Goal: Task Accomplishment & Management: Manage account settings

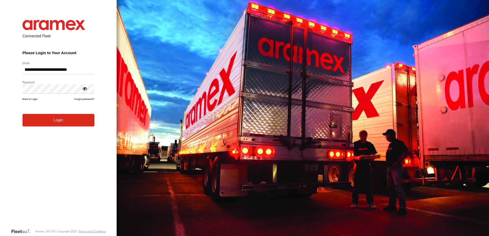
click at [60, 125] on button "Login" at bounding box center [59, 120] width 72 height 13
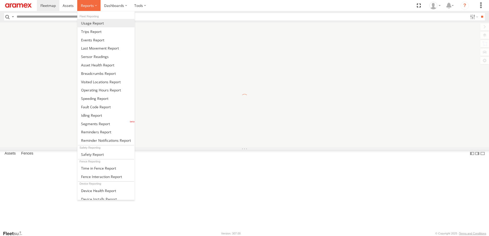
drag, startPoint x: 84, startPoint y: 8, endPoint x: 89, endPoint y: 27, distance: 19.4
click at [84, 8] on span at bounding box center [87, 5] width 13 height 5
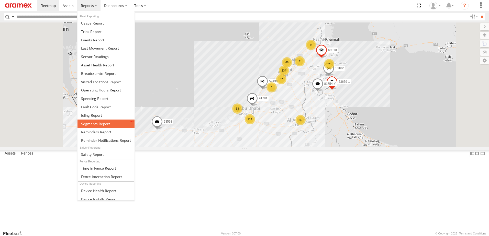
click at [94, 123] on span at bounding box center [95, 124] width 29 height 5
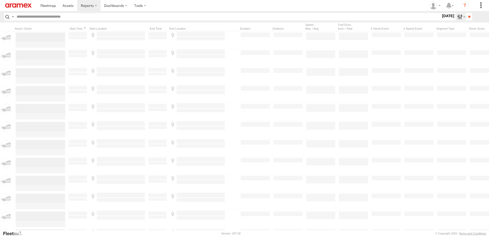
click at [455, 17] on label at bounding box center [460, 16] width 11 height 7
click at [0, 0] on span "AUH" at bounding box center [0, 0] width 0 height 0
click at [0, 0] on span "Defleeted Vehicles AUH" at bounding box center [0, 0] width 0 height 0
click at [0, 0] on label at bounding box center [0, 0] width 0 height 0
click at [470, 12] on header "Search Query Asset ID Asset Label Registration Manufacturer Model VIN Job ID" at bounding box center [244, 17] width 489 height 12
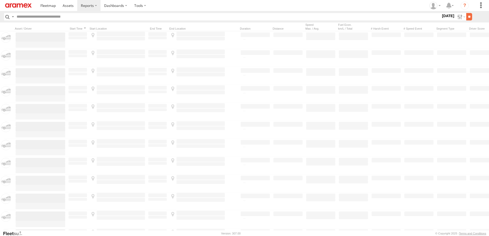
click at [470, 13] on input "**" at bounding box center [469, 16] width 6 height 7
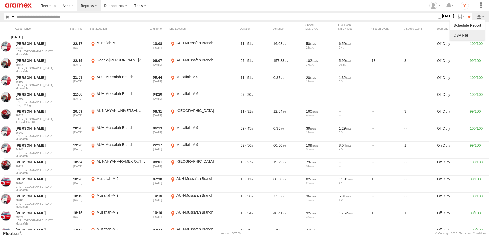
click at [459, 35] on link at bounding box center [467, 35] width 31 height 8
click at [458, 19] on label at bounding box center [460, 16] width 11 height 7
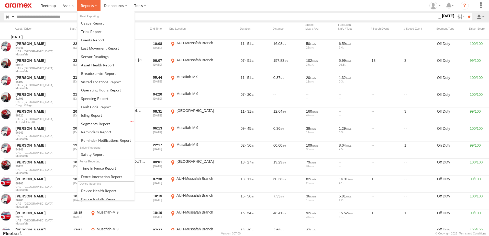
click at [90, 5] on span at bounding box center [87, 5] width 13 height 5
click at [90, 72] on span at bounding box center [98, 73] width 35 height 5
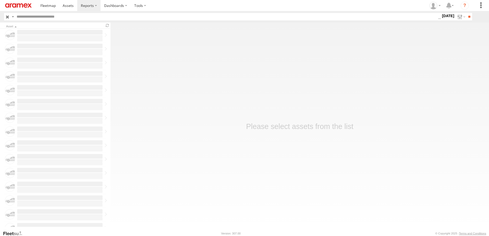
drag, startPoint x: 458, startPoint y: 17, endPoint x: 455, endPoint y: 21, distance: 4.3
click at [458, 17] on label at bounding box center [460, 16] width 11 height 7
click at [0, 0] on label at bounding box center [0, 0] width 0 height 0
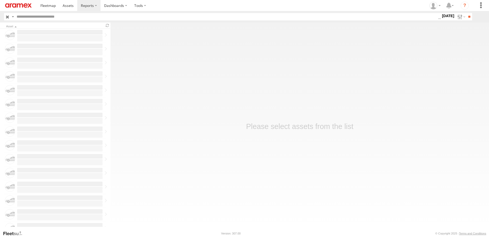
click at [0, 0] on label at bounding box center [0, 0] width 0 height 0
click at [467, 16] on input "**" at bounding box center [469, 16] width 6 height 7
click at [85, 13] on input "text" at bounding box center [219, 16] width 408 height 7
paste input "*****"
type input "*****"
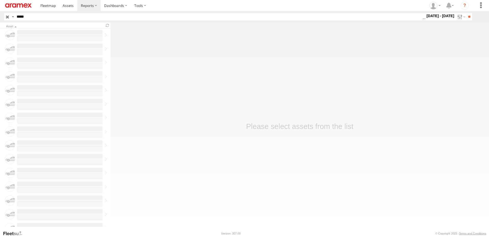
click at [466, 13] on input "**" at bounding box center [469, 16] width 6 height 7
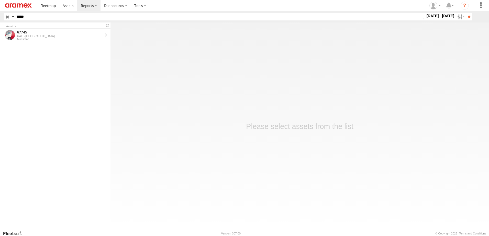
click at [54, 35] on div "UAE - [GEOGRAPHIC_DATA]" at bounding box center [59, 36] width 85 height 3
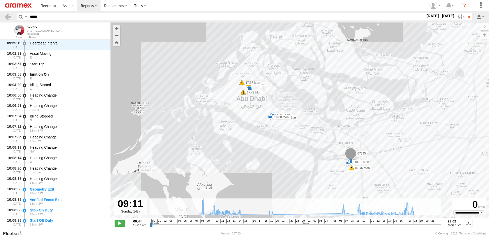
scroll to position [690, 0]
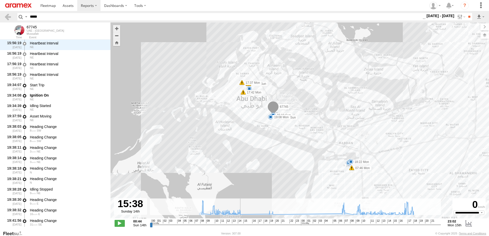
drag, startPoint x: 151, startPoint y: 226, endPoint x: 244, endPoint y: 221, distance: 92.7
click at [244, 223] on input "range" at bounding box center [295, 225] width 291 height 5
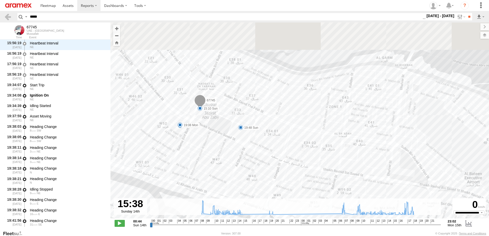
drag, startPoint x: 232, startPoint y: 86, endPoint x: 237, endPoint y: 116, distance: 30.3
click at [237, 116] on div "67745 09:04 Sun 10:14 Sun 13:03 Sun 13:03 Sun 15:10 Sun 19:48 Sun 20:18 Sun 07:…" at bounding box center [300, 124] width 379 height 202
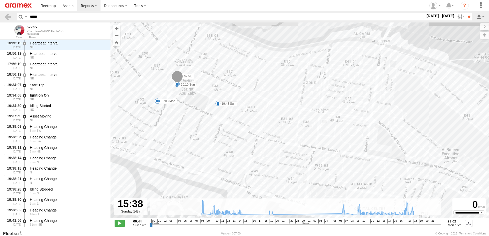
drag, startPoint x: 260, startPoint y: 139, endPoint x: 225, endPoint y: 91, distance: 59.0
click at [225, 91] on div "67745 09:04 Sun 10:14 Sun 13:03 Sun 13:03 Sun 15:10 Sun 19:48 Sun 20:18 Sun 07:…" at bounding box center [300, 124] width 379 height 202
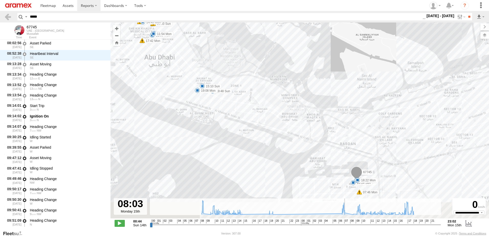
scroll to position [7421, 0]
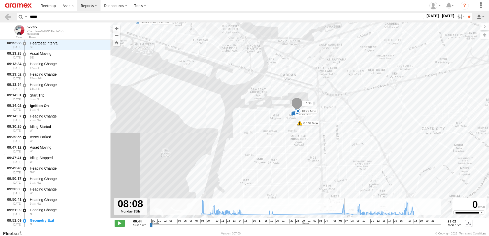
drag, startPoint x: 245, startPoint y: 226, endPoint x: 347, endPoint y: 220, distance: 101.7
type input "**********"
click at [347, 223] on input "range" at bounding box center [295, 225] width 291 height 5
click at [34, 16] on input "*****" at bounding box center [225, 16] width 395 height 7
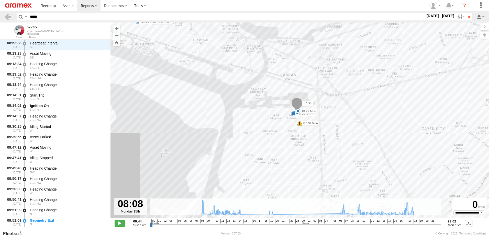
paste input "text"
type input "*****"
click at [466, 13] on input "**" at bounding box center [469, 16] width 6 height 7
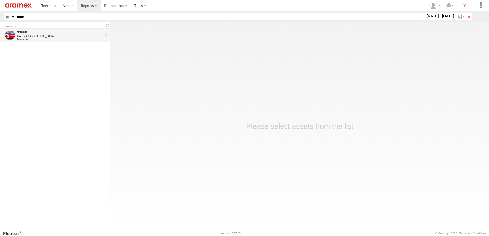
click at [62, 35] on div "UAE - [GEOGRAPHIC_DATA]" at bounding box center [59, 36] width 85 height 3
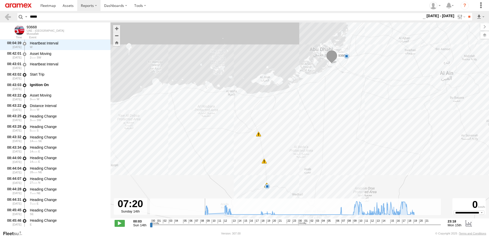
drag, startPoint x: 152, startPoint y: 225, endPoint x: 195, endPoint y: 225, distance: 43.0
click at [195, 225] on input "range" at bounding box center [295, 225] width 291 height 5
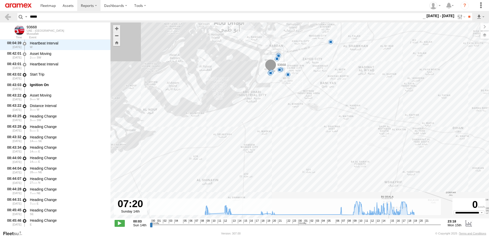
drag, startPoint x: 357, startPoint y: 80, endPoint x: 322, endPoint y: 130, distance: 61.6
click at [322, 130] on div "93668 13:00 Mon 15:04 Mon 09:14 Sun 12:33 Sun 13:10 Sun 18:21 Sun 19:09 Sun 19:…" at bounding box center [300, 124] width 379 height 202
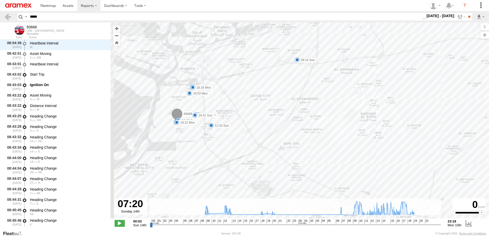
drag, startPoint x: 227, startPoint y: 112, endPoint x: 263, endPoint y: 122, distance: 37.2
click at [262, 122] on div "93668 13:00 Mon 15:04 Mon 09:14 Sun 12:33 Sun 13:10 Sun 18:21 Sun 19:09 Sun 19:…" at bounding box center [300, 124] width 379 height 202
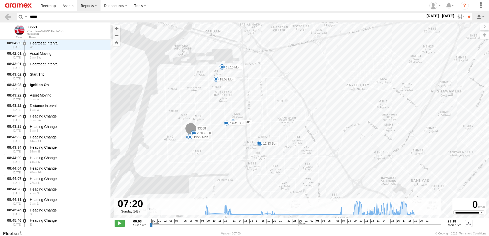
drag, startPoint x: 245, startPoint y: 122, endPoint x: 271, endPoint y: 109, distance: 28.8
click at [271, 109] on div "93668 13:00 Mon 15:04 Mon 09:14 Sun 12:33 Sun 13:10 Sun 18:21 Sun 19:09 Sun 19:…" at bounding box center [300, 124] width 379 height 202
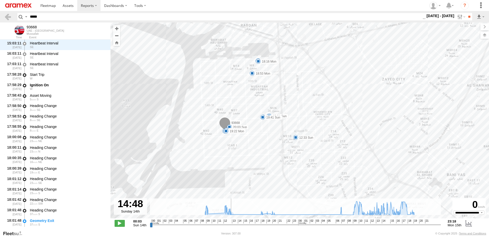
scroll to position [3658, 0]
drag, startPoint x: 195, startPoint y: 224, endPoint x: 325, endPoint y: 223, distance: 129.7
type input "**********"
click at [325, 223] on input "range" at bounding box center [295, 225] width 291 height 5
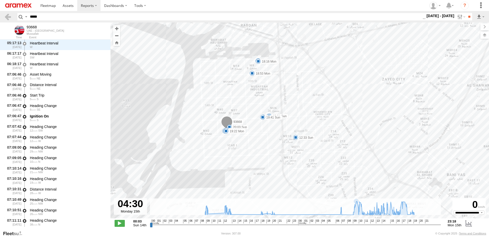
click at [73, 14] on input "*****" at bounding box center [225, 16] width 395 height 7
paste input "text"
type input "*****"
click at [466, 13] on input "**" at bounding box center [469, 16] width 6 height 7
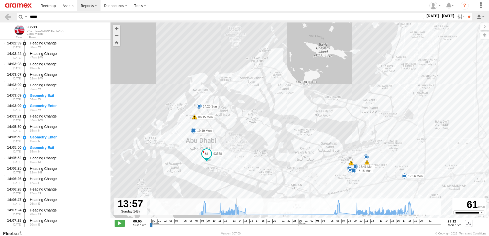
scroll to position [7358, 0]
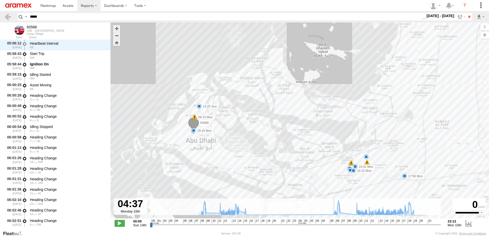
drag, startPoint x: 152, startPoint y: 226, endPoint x: 326, endPoint y: 228, distance: 173.7
type input "**********"
click at [326, 227] on input "range" at bounding box center [295, 225] width 291 height 5
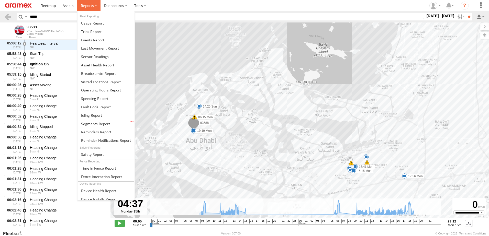
click at [78, 8] on label at bounding box center [88, 5] width 23 height 11
click at [91, 116] on span at bounding box center [91, 115] width 21 height 5
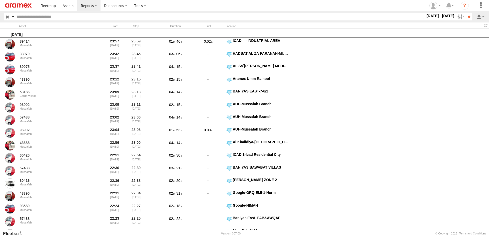
drag, startPoint x: 458, startPoint y: 18, endPoint x: 456, endPoint y: 23, distance: 4.8
click at [458, 18] on label at bounding box center [460, 16] width 11 height 7
click at [0, 0] on label at bounding box center [0, 0] width 0 height 0
click at [441, 20] on div "> 1min > 5min > 10min" at bounding box center [441, 16] width 0 height 7
click at [0, 0] on span "> 10min" at bounding box center [0, 0] width 0 height 0
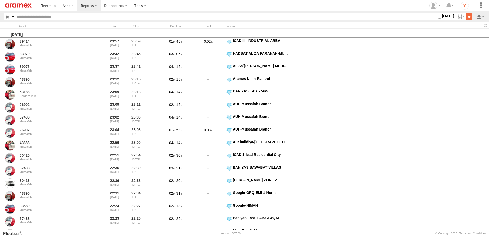
click at [469, 16] on input "**" at bounding box center [469, 16] width 6 height 7
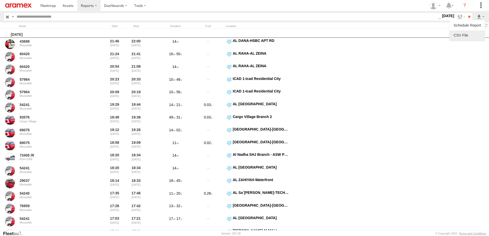
click at [462, 35] on link at bounding box center [467, 35] width 31 height 8
click at [68, 6] on span at bounding box center [68, 5] width 11 height 5
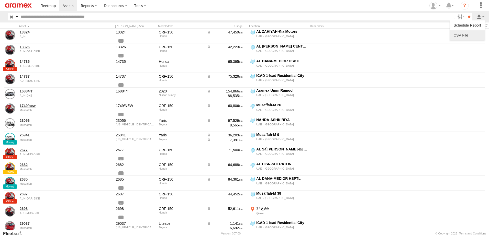
click at [467, 33] on label at bounding box center [467, 35] width 31 height 8
click at [0, 0] on label "First Name" at bounding box center [0, 0] width 0 height 0
click at [0, 0] on label "Last Name" at bounding box center [0, 0] width 0 height 0
click at [0, 0] on button "Export" at bounding box center [0, 0] width 0 height 0
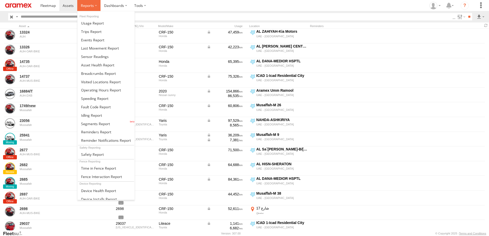
click at [91, 6] on span at bounding box center [87, 5] width 13 height 5
click at [92, 98] on span at bounding box center [94, 98] width 27 height 5
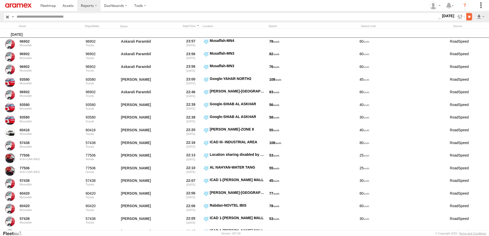
click at [467, 17] on input "**" at bounding box center [469, 16] width 6 height 7
click at [472, 31] on link at bounding box center [467, 35] width 31 height 8
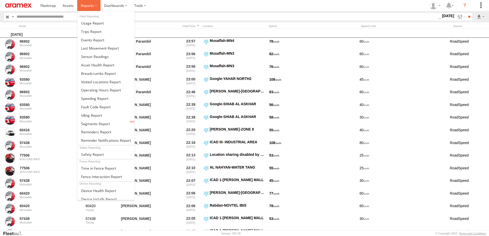
click at [94, 5] on label at bounding box center [88, 5] width 23 height 11
click at [96, 66] on span at bounding box center [97, 65] width 33 height 5
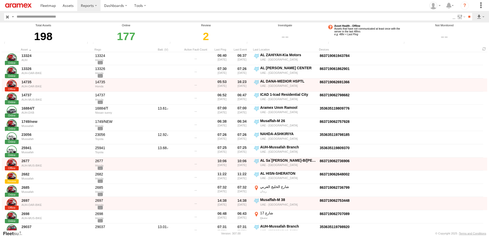
click at [357, 35] on em "e.g. 48hr < Last Ping" at bounding box center [346, 34] width 24 height 3
click at [359, 28] on div "9" at bounding box center [364, 37] width 74 height 18
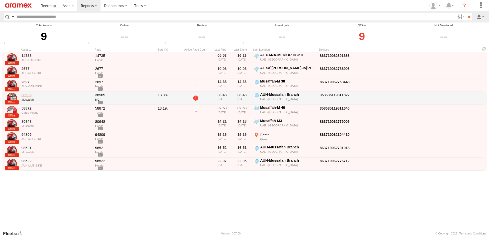
click link "38509"
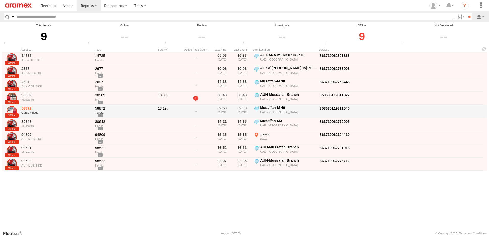
click link "58872"
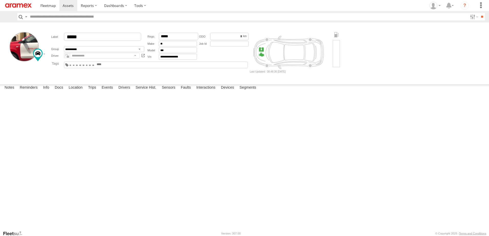
drag, startPoint x: 71, startPoint y: 134, endPoint x: 134, endPoint y: 134, distance: 63.7
click at [0, 0] on div "353635119811822 device installed again to check [PERSON_NAME]" at bounding box center [0, 0] width 0 height 0
drag, startPoint x: 120, startPoint y: 131, endPoint x: 23, endPoint y: 131, distance: 97.0
click at [0, 0] on div "11:35 [DATE] 353635119811822 device installed again to check [PERSON_NAME] 11:3…" at bounding box center [0, 0] width 0 height 0
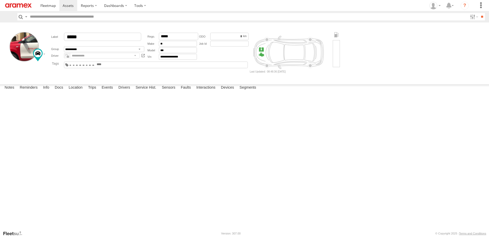
drag, startPoint x: 23, startPoint y: 131, endPoint x: 83, endPoint y: 136, distance: 60.3
click at [0, 0] on div "[PERSON_NAME]" at bounding box center [0, 0] width 0 height 0
click at [0, 0] on link "353635119811822 device installed again to check" at bounding box center [0, 0] width 0 height 0
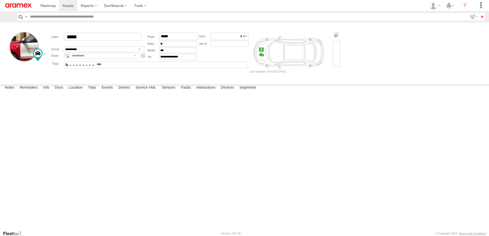
drag, startPoint x: 101, startPoint y: 134, endPoint x: 114, endPoint y: 132, distance: 13.4
click at [0, 0] on div "353635119811822 device installed again to check Muhammad Babar Raza" at bounding box center [0, 0] width 0 height 0
drag, startPoint x: 121, startPoint y: 134, endPoint x: 52, endPoint y: 129, distance: 68.7
click at [0, 0] on div "11:35 19/04/2025 353635119811822 device installed again to check Muhammad Babar…" at bounding box center [0, 0] width 0 height 0
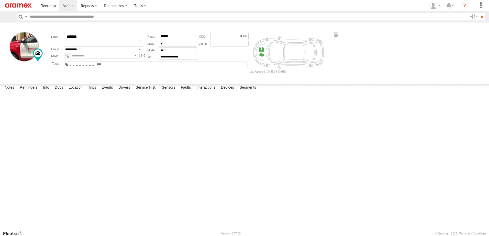
drag, startPoint x: 52, startPoint y: 129, endPoint x: 37, endPoint y: 128, distance: 15.6
click at [0, 0] on div "Saturday, 19th April 2025" at bounding box center [0, 0] width 0 height 0
drag, startPoint x: 37, startPoint y: 128, endPoint x: 60, endPoint y: 130, distance: 23.1
click at [0, 0] on div "11:35 19/04/2025 353635119811822 device installed again to check Muhammad Babar…" at bounding box center [0, 0] width 0 height 0
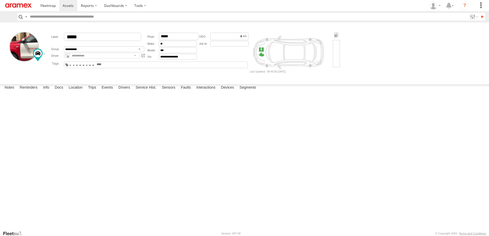
click at [0, 0] on div "11:35 19/04/2025 353635119811822 device installed again to check Muhammad Babar…" at bounding box center [0, 0] width 0 height 0
drag, startPoint x: 86, startPoint y: 55, endPoint x: 98, endPoint y: 81, distance: 28.8
click at [98, 81] on form "**********" at bounding box center [245, 52] width 486 height 56
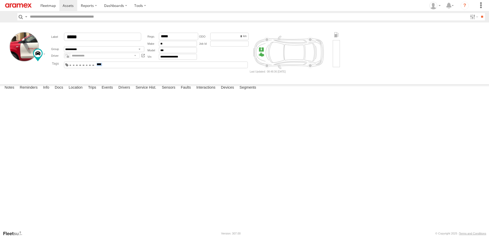
click at [98, 81] on form "**********" at bounding box center [245, 52] width 486 height 56
drag, startPoint x: 98, startPoint y: 81, endPoint x: 93, endPoint y: 87, distance: 8.0
click at [93, 87] on main "**********" at bounding box center [244, 127] width 489 height 208
